Goal: Task Accomplishment & Management: Complete application form

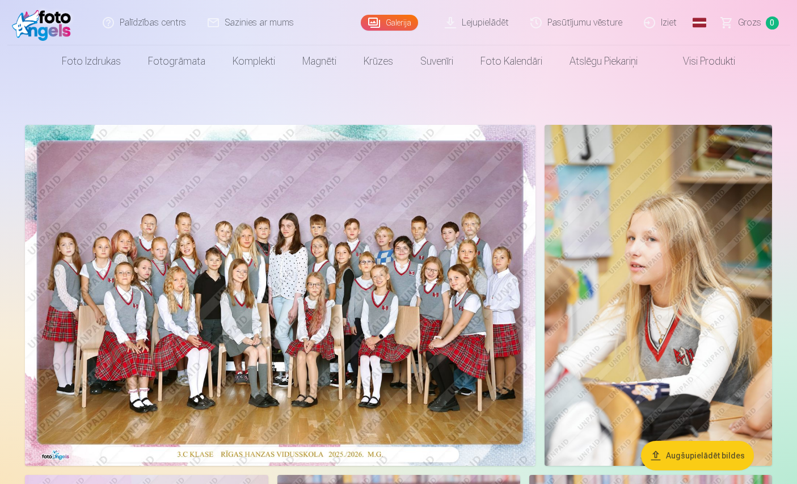
click at [673, 25] on link "Iziet" at bounding box center [661, 22] width 54 height 45
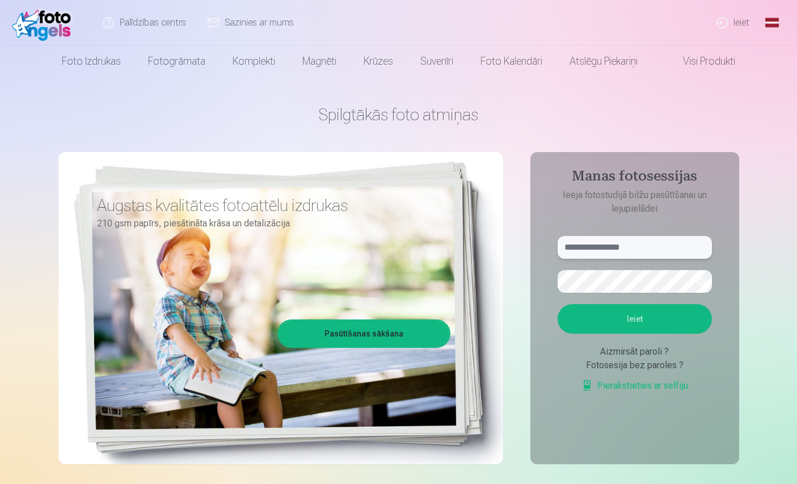
click at [619, 250] on input "text" at bounding box center [635, 247] width 154 height 23
type input "******"
click at [558, 304] on button "Ieiet" at bounding box center [635, 318] width 154 height 29
